Goal: Transaction & Acquisition: Purchase product/service

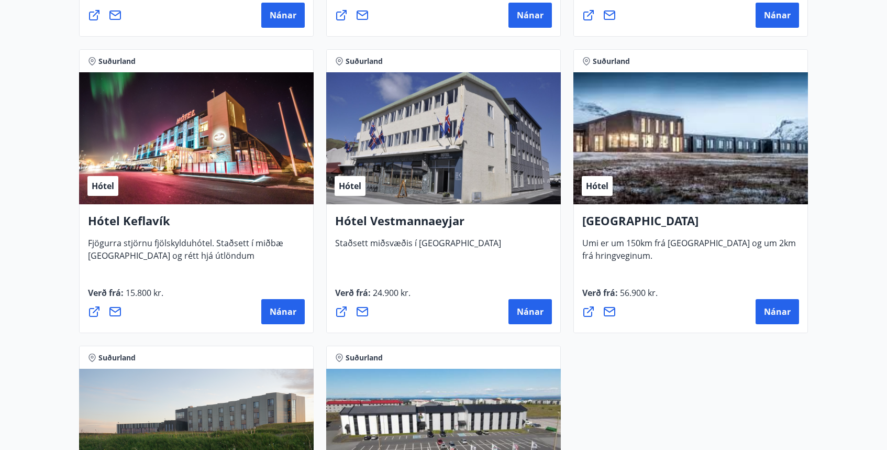
scroll to position [2512, 0]
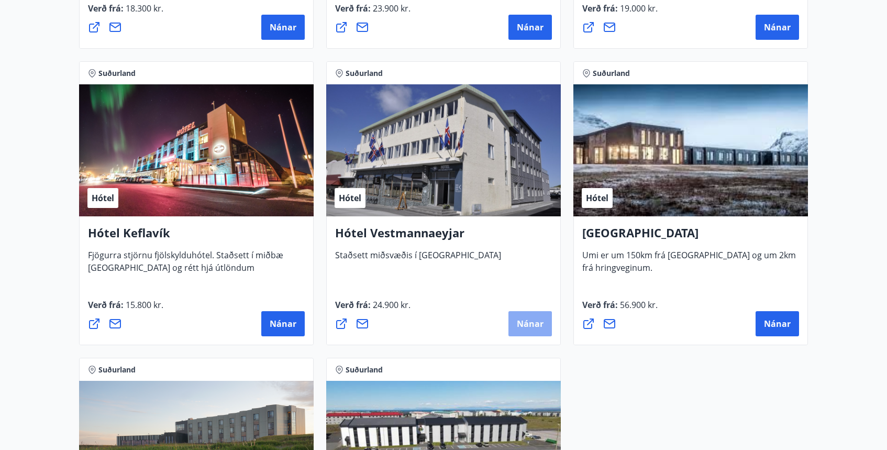
click at [525, 317] on button "Nánar" at bounding box center [529, 323] width 43 height 25
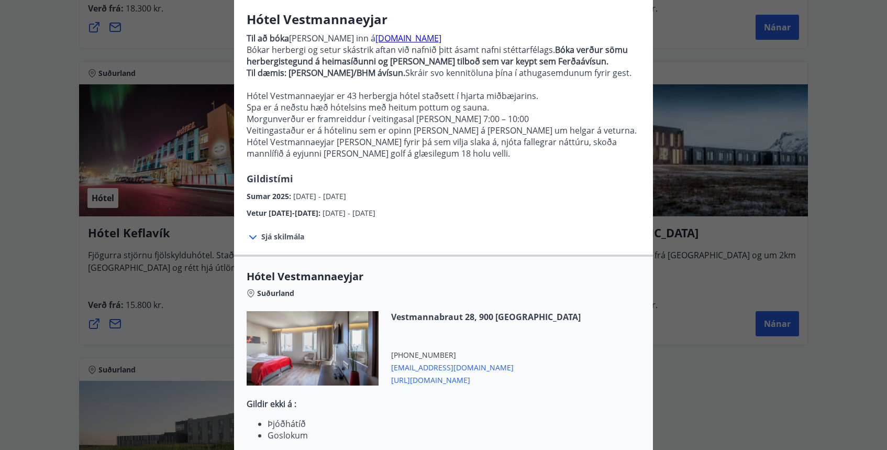
scroll to position [85, 0]
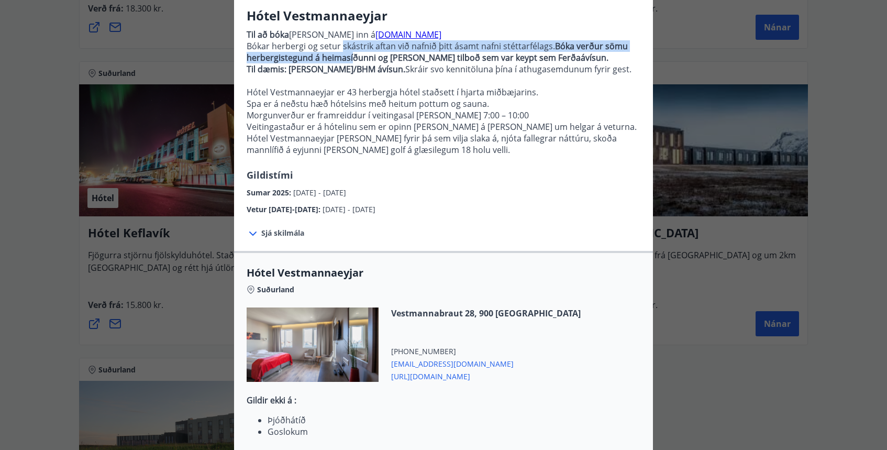
drag, startPoint x: 343, startPoint y: 48, endPoint x: 352, endPoint y: 55, distance: 11.2
click at [352, 55] on p "Bókar herbergi og setur skástrik aftan við nafnið þitt ásamt nafni stéttarfélag…" at bounding box center [444, 51] width 394 height 23
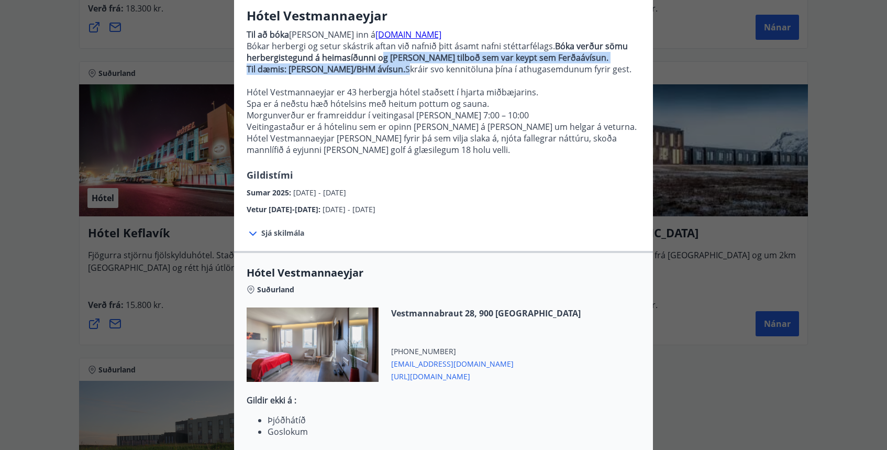
drag, startPoint x: 381, startPoint y: 57, endPoint x: 387, endPoint y: 65, distance: 10.2
click at [387, 65] on p "Til að [PERSON_NAME] [PERSON_NAME] inn á [DOMAIN_NAME] Bókar herbergi og setur …" at bounding box center [444, 96] width 394 height 143
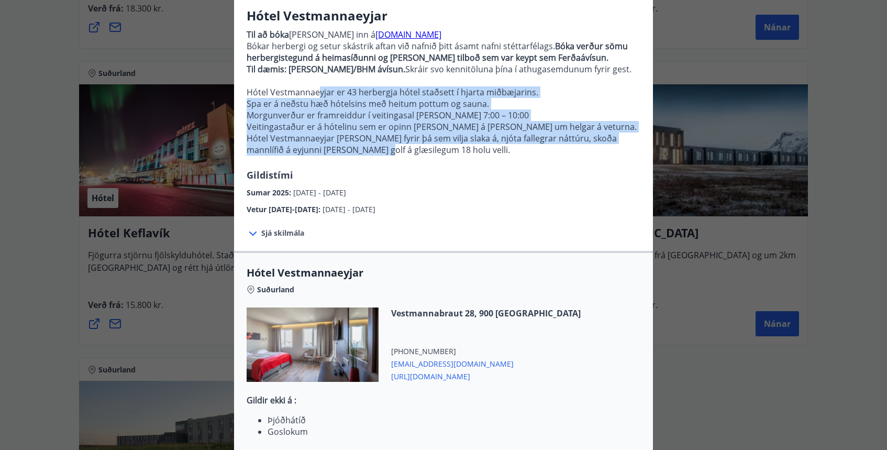
drag, startPoint x: 316, startPoint y: 94, endPoint x: 372, endPoint y: 144, distance: 74.9
click at [372, 144] on p "Til að [PERSON_NAME] [PERSON_NAME] inn á [DOMAIN_NAME] Bókar herbergi og setur …" at bounding box center [444, 96] width 394 height 143
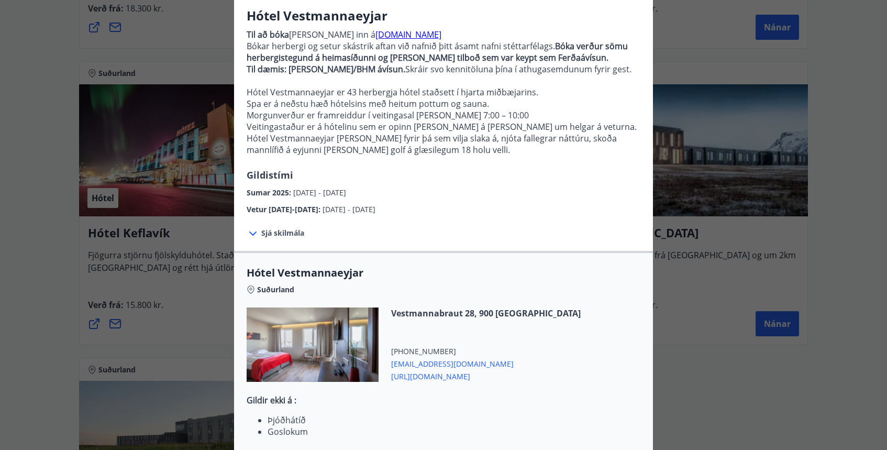
click at [469, 148] on p "Hótel Vestmannaeyjar [PERSON_NAME] fyrir þá sem vilja slaka á, njóta fallegrar …" at bounding box center [444, 143] width 394 height 23
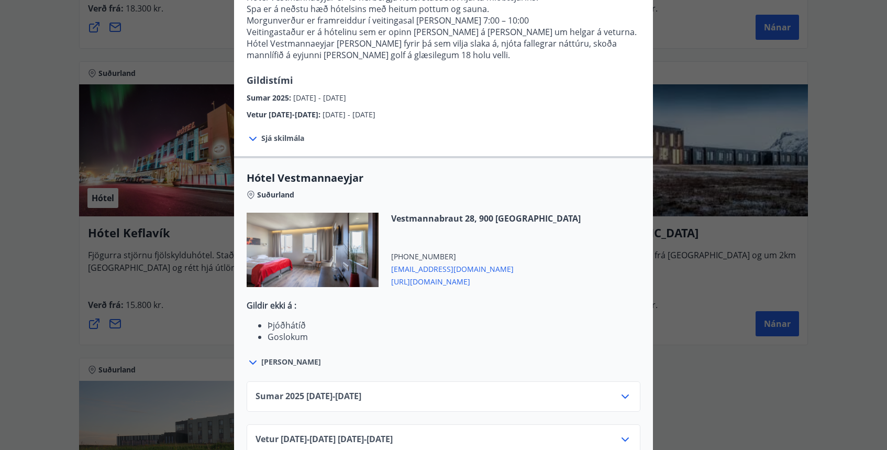
scroll to position [197, 0]
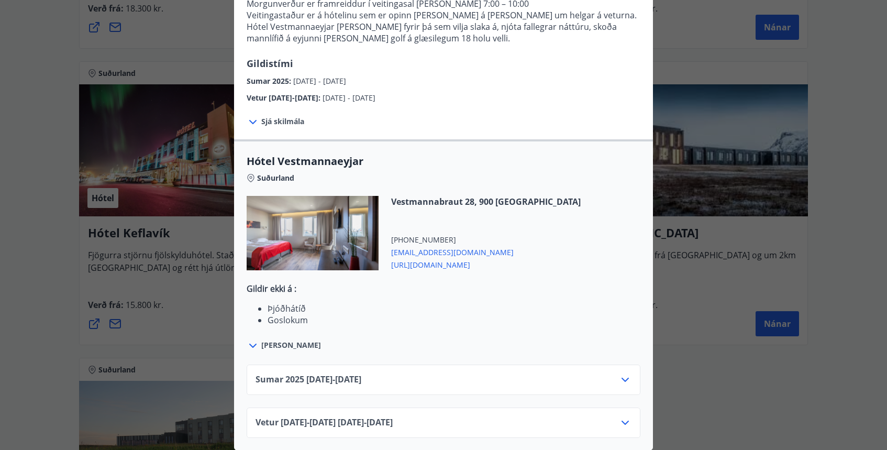
click at [628, 421] on icon at bounding box center [625, 422] width 7 height 4
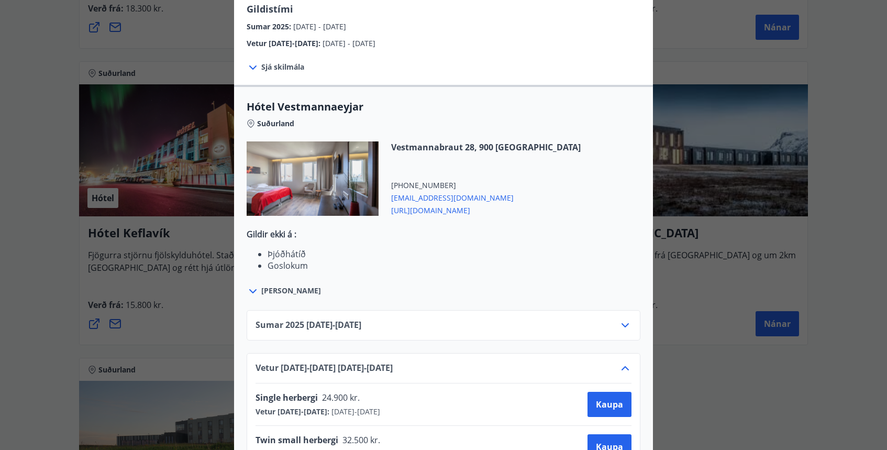
scroll to position [324, 0]
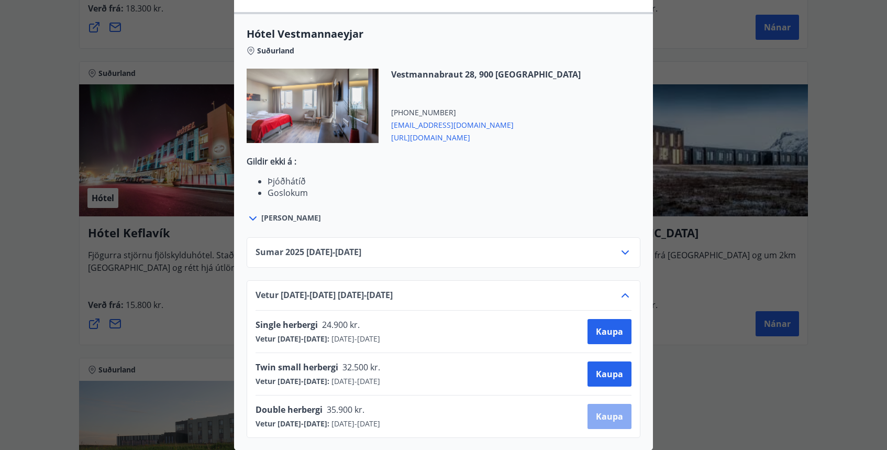
click at [602, 417] on span "Kaupa" at bounding box center [609, 417] width 27 height 12
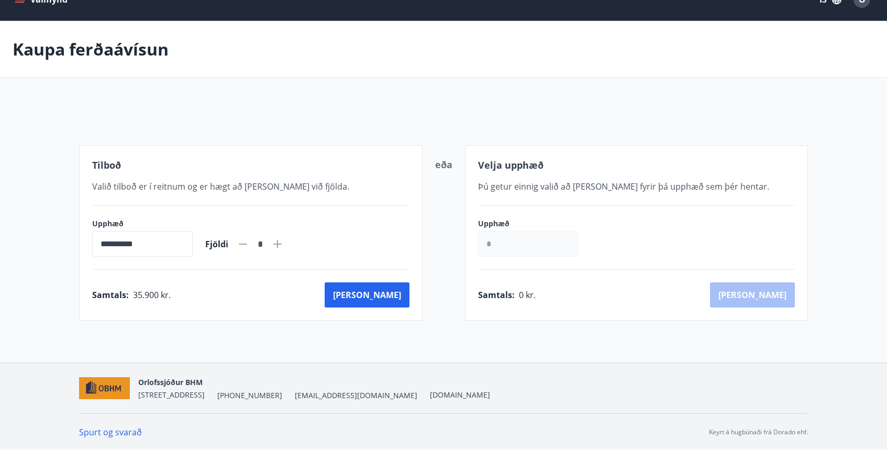
scroll to position [79, 0]
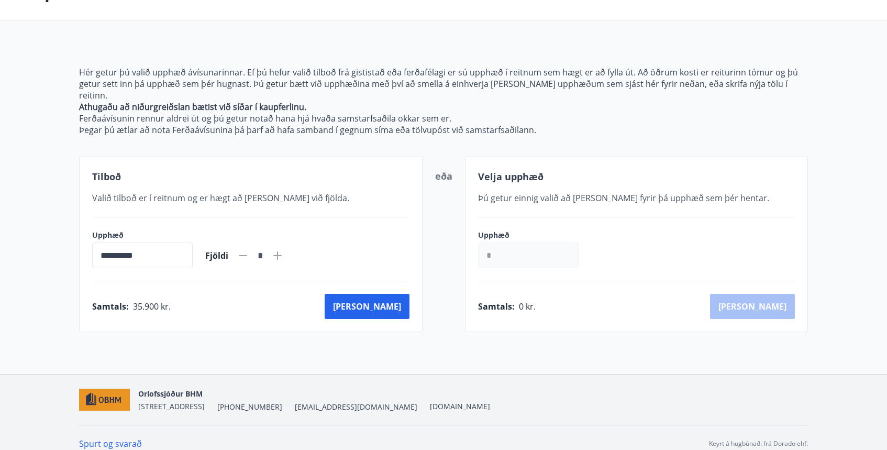
click at [282, 251] on icon at bounding box center [277, 255] width 8 height 8
type input "*"
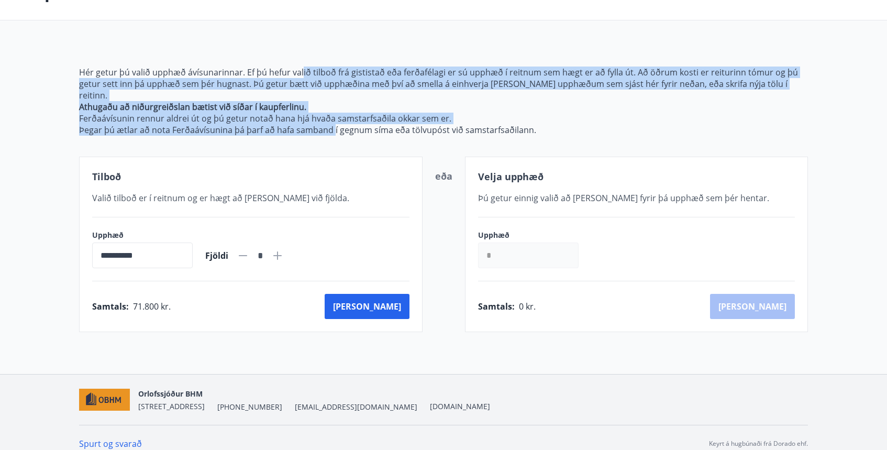
drag, startPoint x: 302, startPoint y: 74, endPoint x: 334, endPoint y: 122, distance: 57.4
click at [334, 122] on span "Hér getur þú valið upphæð ávísunarinnar. Ef þú hefur valið tilboð frá gististað…" at bounding box center [443, 101] width 729 height 69
click at [385, 128] on div "**********" at bounding box center [443, 186] width 729 height 291
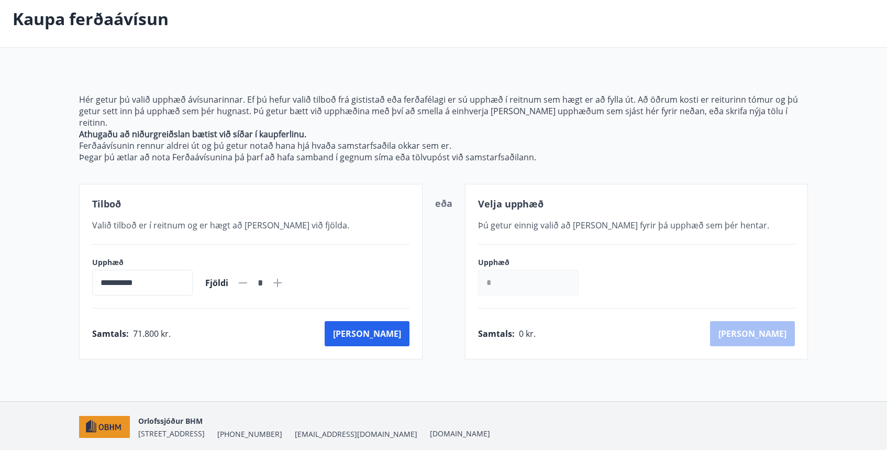
scroll to position [53, 0]
drag, startPoint x: 129, startPoint y: 320, endPoint x: 173, endPoint y: 318, distance: 43.5
click at [173, 320] on div "Samtals : 71.800 kr. [GEOGRAPHIC_DATA]" at bounding box center [250, 332] width 317 height 25
click at [222, 329] on div "Samtals : 71.800 kr. [GEOGRAPHIC_DATA]" at bounding box center [250, 332] width 317 height 25
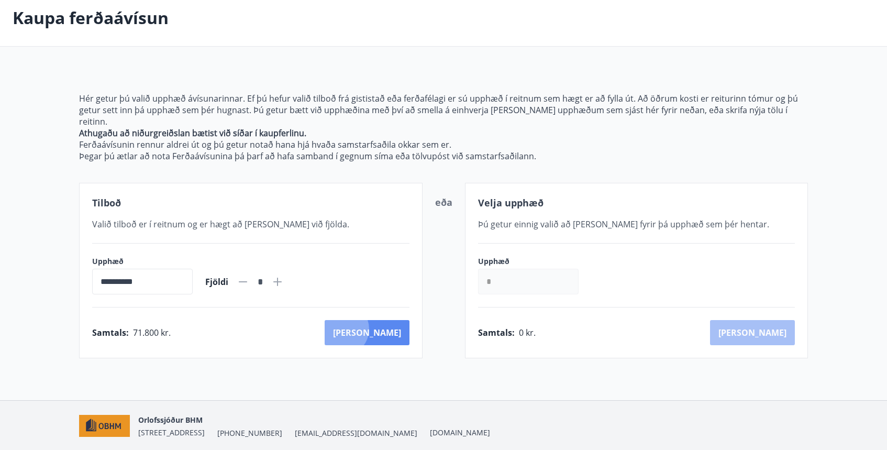
click at [389, 320] on button "[PERSON_NAME]" at bounding box center [367, 332] width 85 height 25
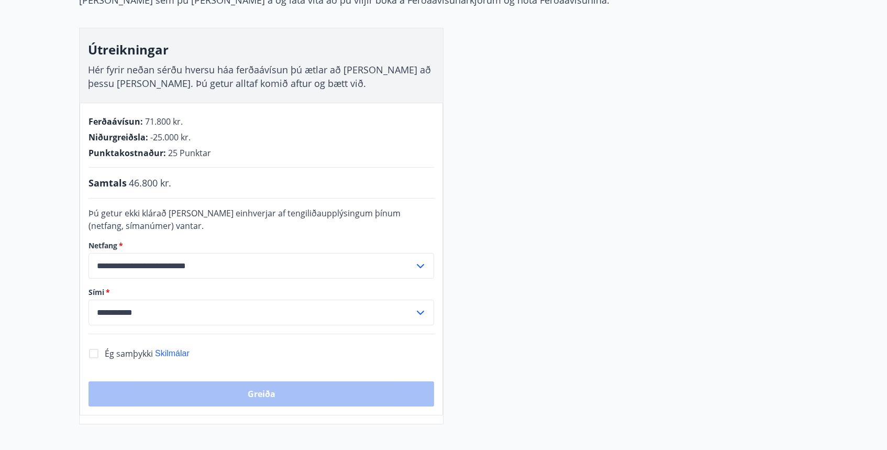
scroll to position [171, 0]
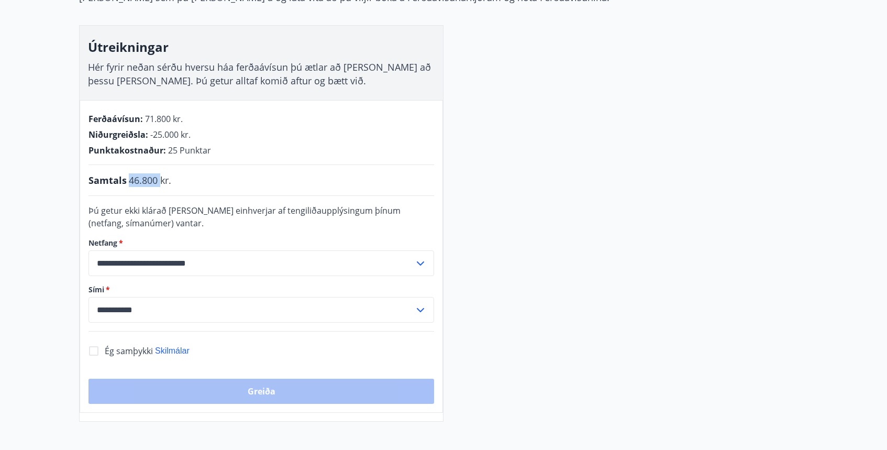
drag, startPoint x: 128, startPoint y: 175, endPoint x: 161, endPoint y: 178, distance: 33.1
click at [161, 178] on span "46.800 kr." at bounding box center [150, 180] width 42 height 14
click at [170, 180] on span "46.800 kr." at bounding box center [150, 180] width 42 height 14
